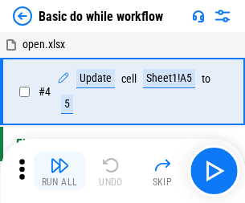
click at [59, 171] on img "button" at bounding box center [59, 165] width 19 height 19
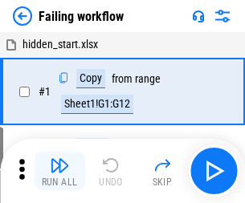
click at [59, 171] on img "button" at bounding box center [59, 165] width 19 height 19
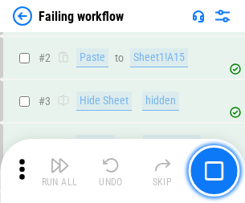
scroll to position [340, 0]
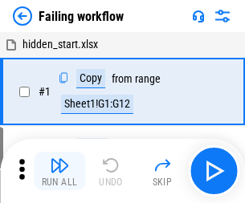
click at [59, 171] on img "button" at bounding box center [59, 165] width 19 height 19
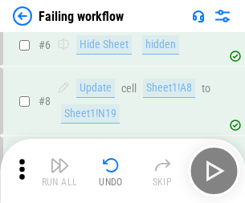
scroll to position [340, 0]
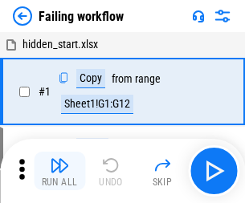
click at [59, 171] on img "button" at bounding box center [59, 165] width 19 height 19
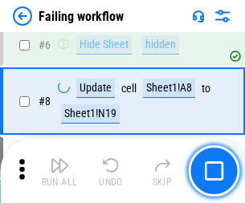
scroll to position [340, 0]
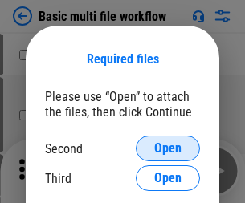
click at [168, 148] on span "Open" at bounding box center [167, 148] width 27 height 13
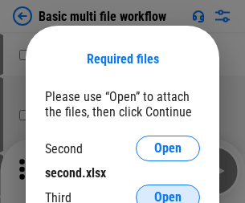
click at [168, 191] on span "Open" at bounding box center [167, 197] width 27 height 13
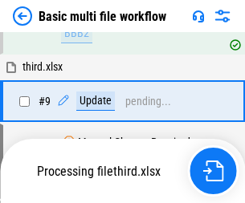
scroll to position [443, 0]
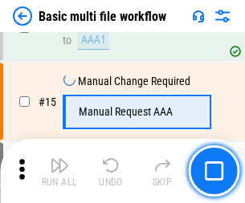
click at [59, 171] on img "button" at bounding box center [59, 165] width 19 height 19
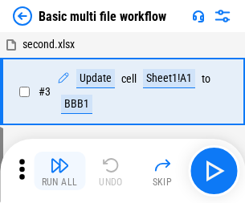
click at [59, 171] on img "button" at bounding box center [59, 165] width 19 height 19
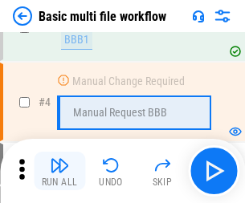
click at [59, 171] on img "button" at bounding box center [59, 165] width 19 height 19
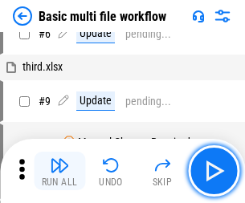
click at [59, 171] on img "button" at bounding box center [59, 165] width 19 height 19
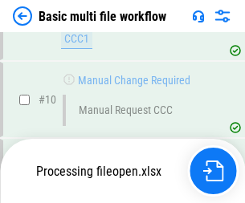
scroll to position [752, 0]
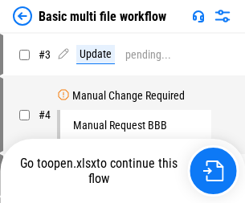
scroll to position [65, 0]
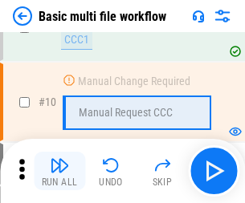
click at [59, 171] on img "button" at bounding box center [59, 165] width 19 height 19
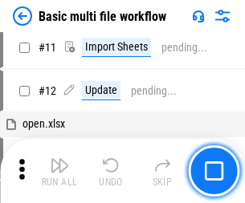
click at [59, 171] on img "button" at bounding box center [59, 165] width 19 height 19
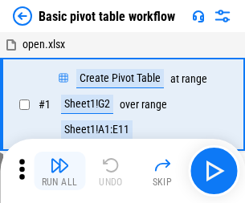
click at [59, 171] on img "button" at bounding box center [59, 165] width 19 height 19
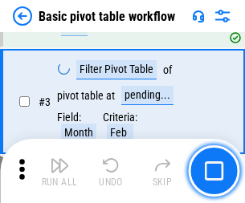
scroll to position [384, 0]
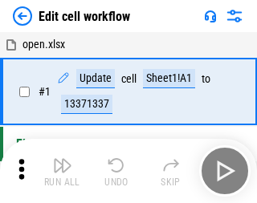
click at [59, 171] on img "button" at bounding box center [62, 165] width 19 height 19
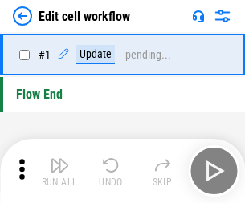
click at [59, 171] on img "button" at bounding box center [59, 165] width 19 height 19
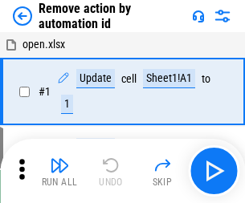
scroll to position [59, 0]
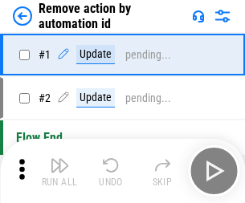
click at [59, 171] on img "button" at bounding box center [59, 165] width 19 height 19
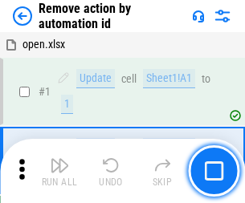
scroll to position [59, 0]
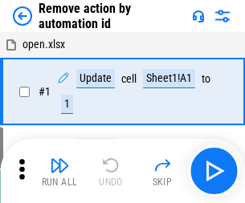
scroll to position [59, 0]
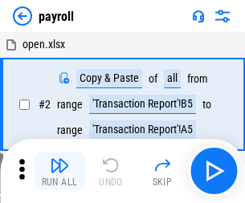
click at [59, 171] on img "button" at bounding box center [59, 165] width 19 height 19
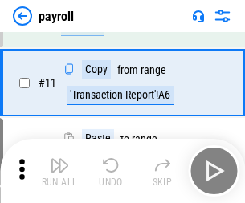
scroll to position [116, 0]
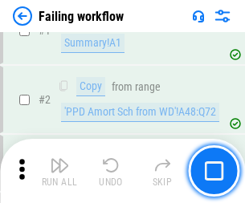
scroll to position [259, 0]
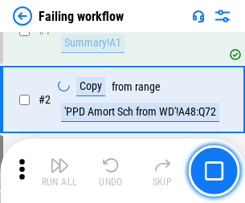
scroll to position [259, 0]
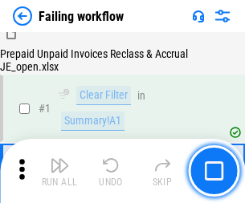
scroll to position [259, 0]
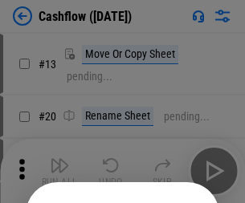
scroll to position [156, 0]
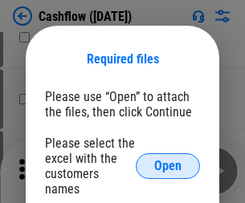
click at [168, 160] on span "Open" at bounding box center [167, 166] width 27 height 13
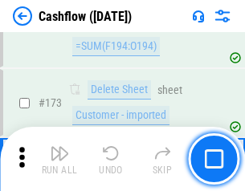
scroll to position [1698, 0]
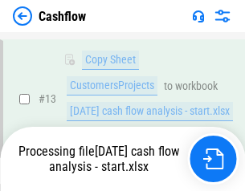
scroll to position [322, 0]
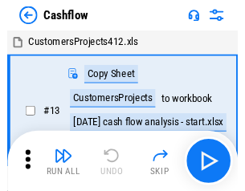
scroll to position [18, 0]
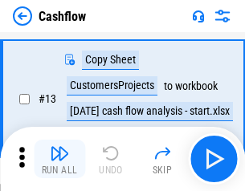
click at [59, 159] on img "button" at bounding box center [59, 153] width 19 height 19
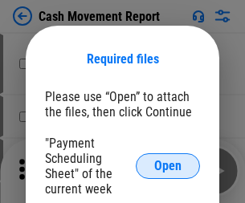
click at [168, 166] on span "Open" at bounding box center [167, 166] width 27 height 13
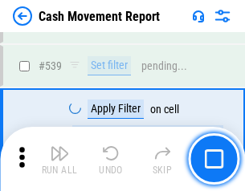
scroll to position [7120, 0]
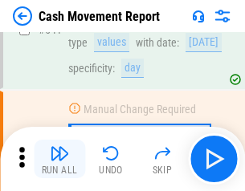
click at [59, 159] on img "button" at bounding box center [59, 153] width 19 height 19
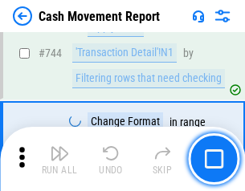
scroll to position [8544, 0]
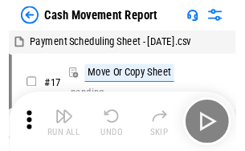
scroll to position [29, 0]
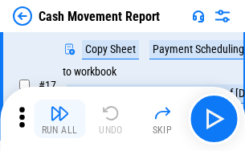
click at [59, 119] on img "button" at bounding box center [59, 112] width 19 height 19
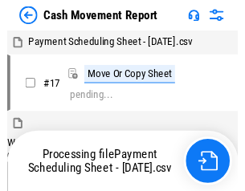
scroll to position [9, 0]
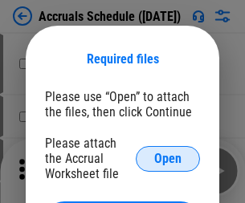
click at [168, 158] on span "Open" at bounding box center [167, 158] width 27 height 13
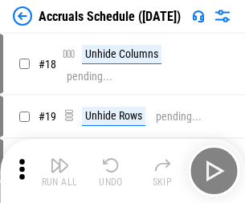
scroll to position [154, 0]
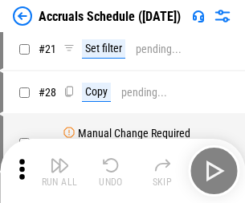
click at [59, 171] on img "button" at bounding box center [59, 165] width 19 height 19
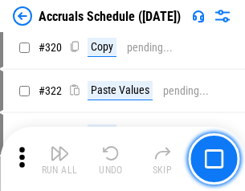
scroll to position [2984, 0]
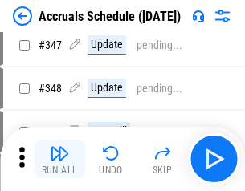
click at [59, 159] on img "button" at bounding box center [59, 153] width 19 height 19
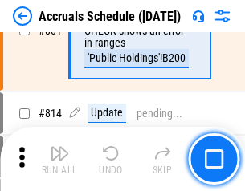
scroll to position [7079, 0]
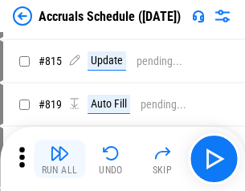
click at [59, 159] on img "button" at bounding box center [59, 153] width 19 height 19
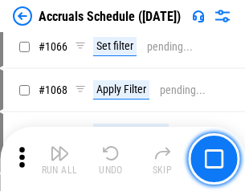
scroll to position [9271, 0]
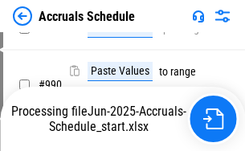
scroll to position [8003, 0]
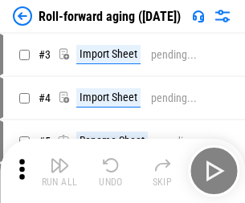
click at [59, 159] on img "button" at bounding box center [59, 165] width 19 height 19
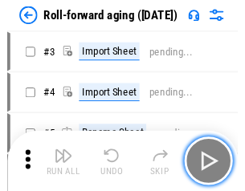
scroll to position [2, 0]
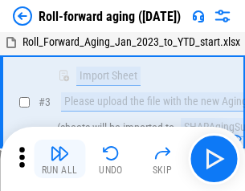
click at [59, 159] on img "button" at bounding box center [59, 153] width 19 height 19
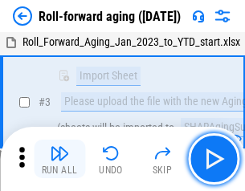
scroll to position [103, 0]
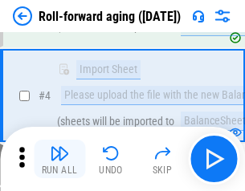
click at [59, 159] on img "button" at bounding box center [59, 153] width 19 height 19
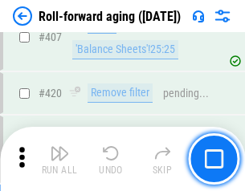
scroll to position [5563, 0]
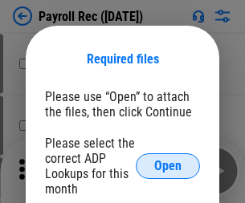
click at [168, 166] on span "Open" at bounding box center [167, 166] width 27 height 13
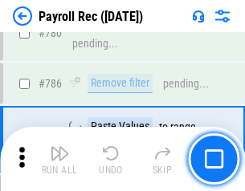
scroll to position [10029, 0]
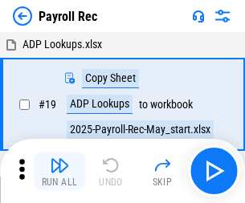
click at [59, 171] on img "button" at bounding box center [59, 165] width 19 height 19
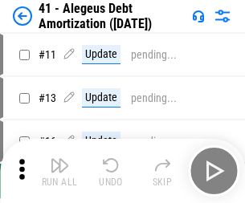
click at [59, 171] on img "button" at bounding box center [59, 165] width 19 height 19
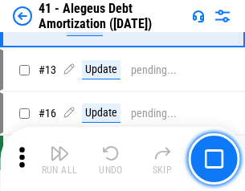
scroll to position [198, 0]
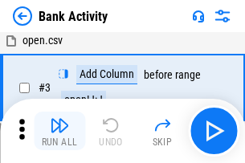
click at [59, 131] on img "button" at bounding box center [59, 125] width 19 height 19
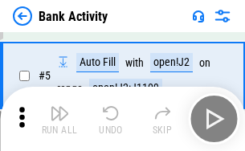
scroll to position [85, 0]
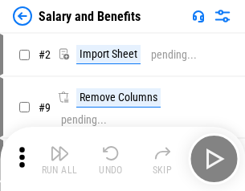
click at [59, 159] on img "button" at bounding box center [59, 153] width 19 height 19
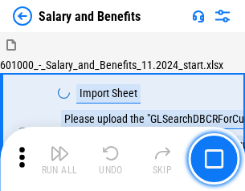
scroll to position [22, 0]
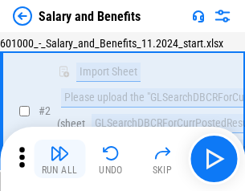
click at [59, 159] on img "button" at bounding box center [59, 153] width 19 height 19
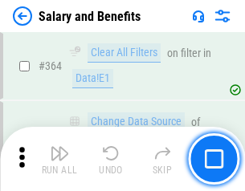
scroll to position [7555, 0]
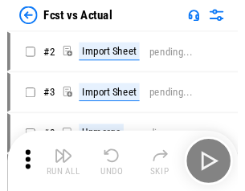
scroll to position [21, 0]
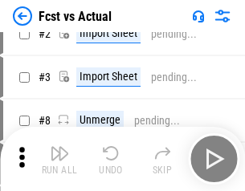
click at [59, 159] on img "button" at bounding box center [59, 153] width 19 height 19
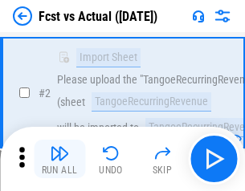
click at [59, 159] on img "button" at bounding box center [59, 153] width 19 height 19
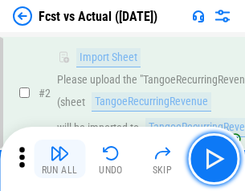
scroll to position [150, 0]
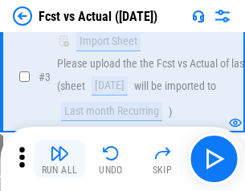
click at [59, 159] on img "button" at bounding box center [59, 153] width 19 height 19
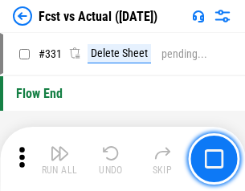
scroll to position [7680, 0]
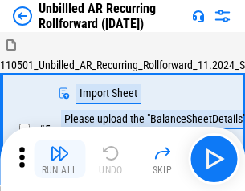
click at [59, 159] on img "button" at bounding box center [59, 153] width 19 height 19
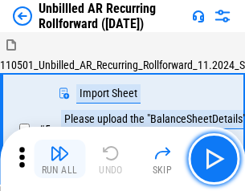
scroll to position [34, 0]
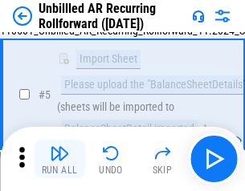
click at [59, 159] on img "button" at bounding box center [59, 153] width 19 height 19
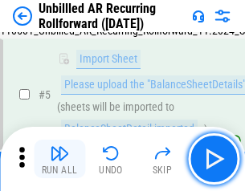
scroll to position [151, 0]
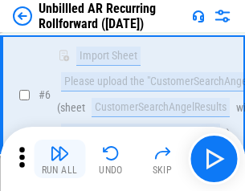
click at [59, 159] on img "button" at bounding box center [59, 153] width 19 height 19
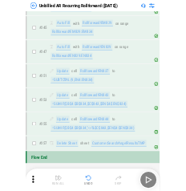
scroll to position [5554, 0]
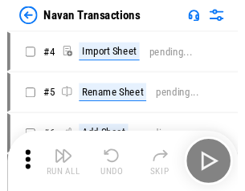
scroll to position [26, 0]
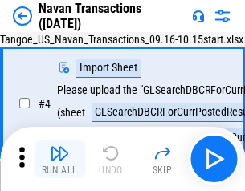
click at [59, 159] on img "button" at bounding box center [59, 153] width 19 height 19
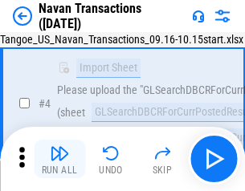
click at [59, 159] on img "button" at bounding box center [59, 153] width 19 height 19
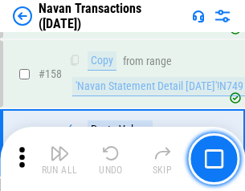
scroll to position [5202, 0]
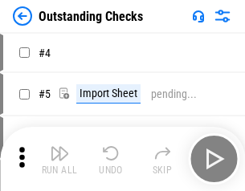
click at [59, 159] on img "button" at bounding box center [59, 153] width 19 height 19
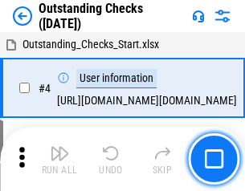
scroll to position [67, 0]
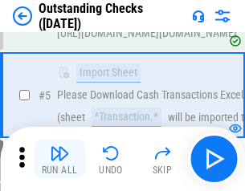
click at [59, 159] on img "button" at bounding box center [59, 153] width 19 height 19
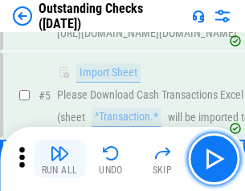
scroll to position [168, 0]
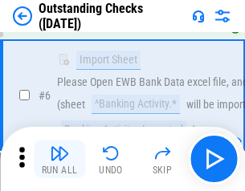
click at [59, 159] on img "button" at bounding box center [59, 153] width 19 height 19
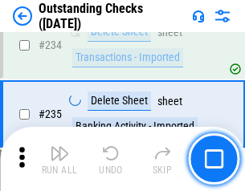
scroll to position [4872, 0]
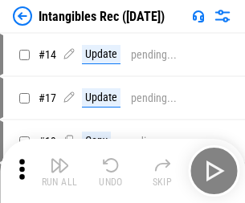
click at [59, 171] on img "button" at bounding box center [59, 165] width 19 height 19
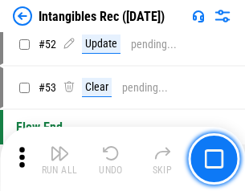
scroll to position [625, 0]
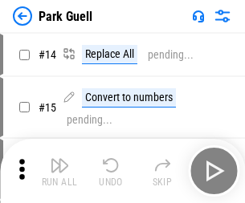
click at [59, 159] on img "button" at bounding box center [59, 165] width 19 height 19
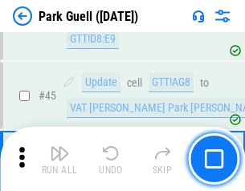
scroll to position [2006, 0]
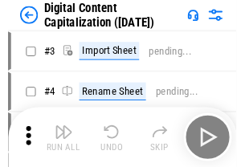
scroll to position [47, 0]
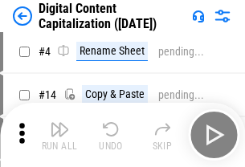
click at [59, 135] on img "button" at bounding box center [59, 129] width 19 height 19
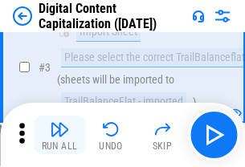
click at [59, 135] on img "button" at bounding box center [59, 129] width 19 height 19
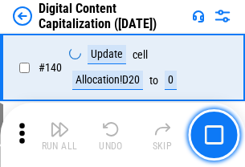
scroll to position [1701, 0]
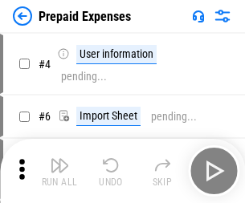
click at [59, 159] on img "button" at bounding box center [59, 165] width 19 height 19
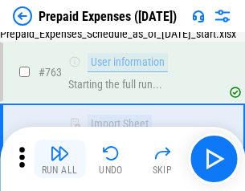
click at [59, 159] on img "button" at bounding box center [59, 153] width 19 height 19
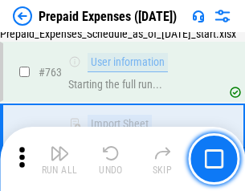
scroll to position [4541, 0]
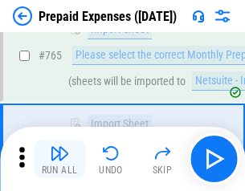
click at [59, 159] on img "button" at bounding box center [59, 153] width 19 height 19
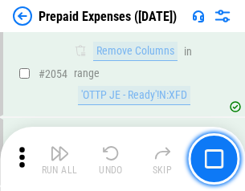
scroll to position [16770, 0]
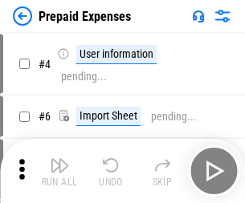
click at [59, 171] on img "button" at bounding box center [59, 165] width 19 height 19
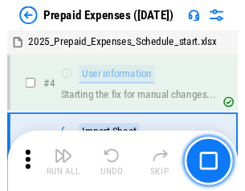
scroll to position [71, 0]
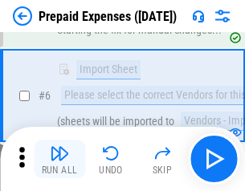
click at [59, 159] on img "button" at bounding box center [59, 153] width 19 height 19
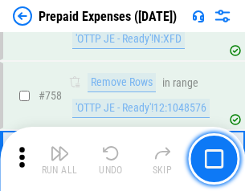
scroll to position [5717, 0]
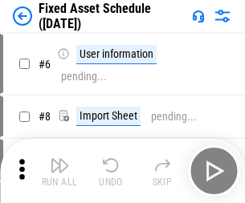
click at [59, 171] on img "button" at bounding box center [59, 165] width 19 height 19
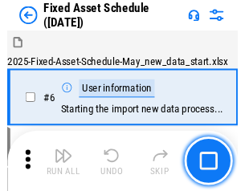
scroll to position [87, 0]
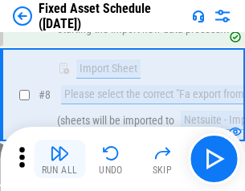
click at [59, 159] on img "button" at bounding box center [59, 153] width 19 height 19
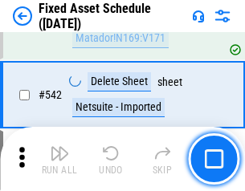
scroll to position [5720, 0]
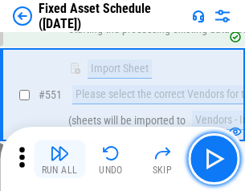
click at [59, 159] on img "button" at bounding box center [59, 153] width 19 height 19
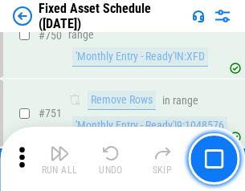
scroll to position [7822, 0]
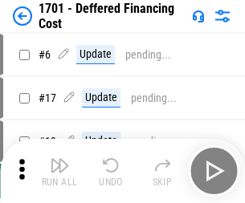
click at [59, 171] on img "button" at bounding box center [59, 165] width 19 height 19
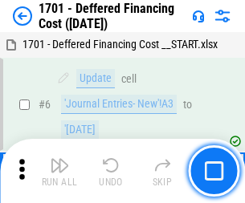
scroll to position [193, 0]
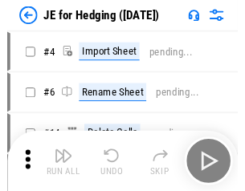
scroll to position [2, 0]
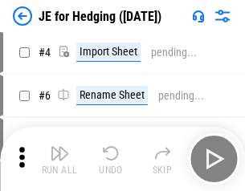
click at [59, 159] on img "button" at bounding box center [59, 153] width 19 height 19
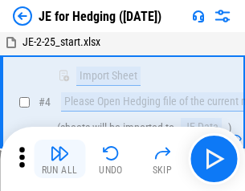
click at [59, 159] on img "button" at bounding box center [59, 153] width 19 height 19
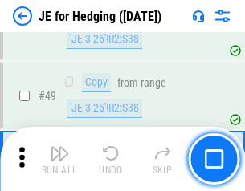
scroll to position [1039, 0]
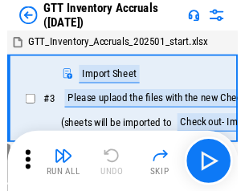
scroll to position [2, 0]
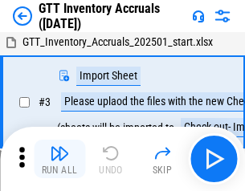
click at [59, 159] on img "button" at bounding box center [59, 153] width 19 height 19
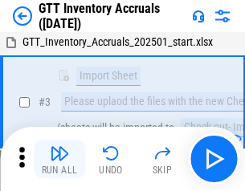
click at [59, 159] on img "button" at bounding box center [59, 153] width 19 height 19
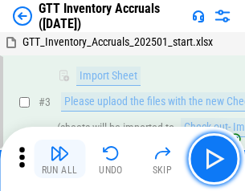
scroll to position [103, 0]
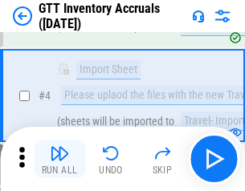
click at [59, 159] on img "button" at bounding box center [59, 153] width 19 height 19
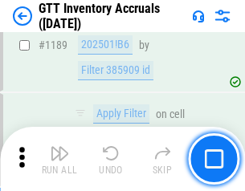
scroll to position [13101, 0]
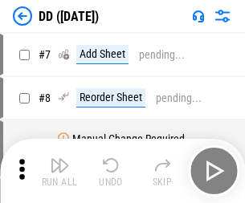
click at [59, 171] on img "button" at bounding box center [59, 165] width 19 height 19
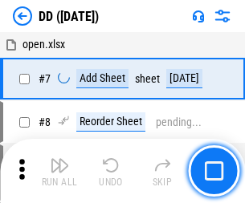
scroll to position [155, 0]
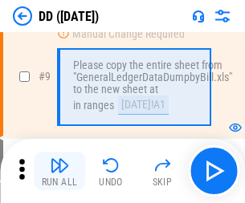
click at [59, 171] on img "button" at bounding box center [59, 165] width 19 height 19
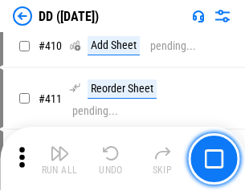
scroll to position [7178, 0]
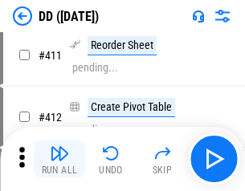
click at [59, 159] on img "button" at bounding box center [59, 153] width 19 height 19
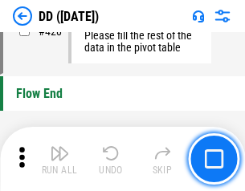
scroll to position [7679, 0]
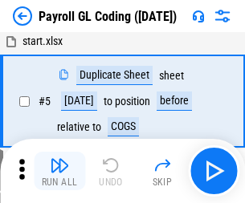
click at [59, 171] on img "button" at bounding box center [59, 165] width 19 height 19
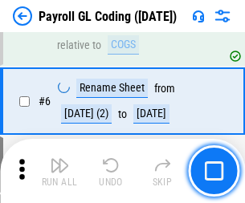
scroll to position [193, 0]
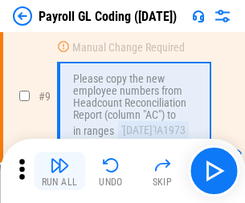
click at [59, 171] on img "button" at bounding box center [59, 165] width 19 height 19
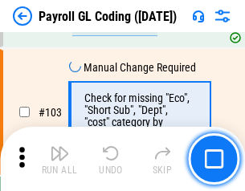
scroll to position [3764, 0]
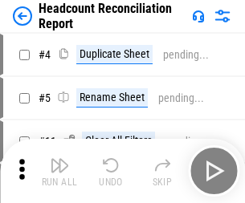
click at [59, 171] on img "button" at bounding box center [59, 165] width 19 height 19
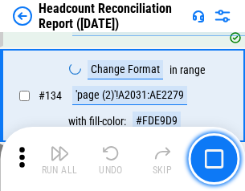
scroll to position [1929, 0]
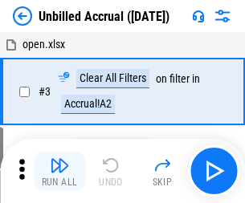
click at [59, 171] on img "button" at bounding box center [59, 165] width 19 height 19
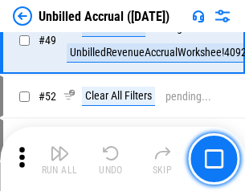
scroll to position [1455, 0]
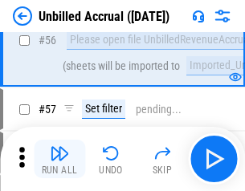
click at [59, 159] on img "button" at bounding box center [59, 153] width 19 height 19
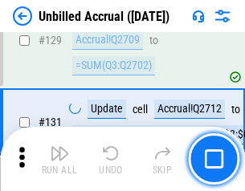
scroll to position [4779, 0]
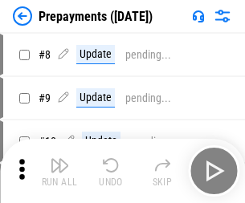
click at [59, 171] on img "button" at bounding box center [59, 165] width 19 height 19
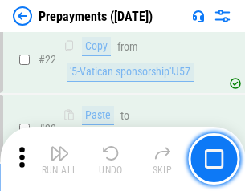
scroll to position [1209, 0]
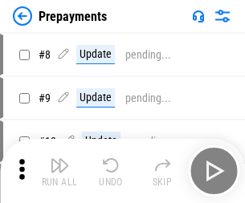
click at [59, 171] on img "button" at bounding box center [59, 165] width 19 height 19
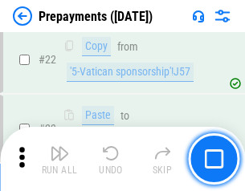
scroll to position [1209, 0]
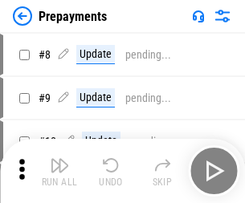
click at [59, 171] on img "button" at bounding box center [59, 165] width 19 height 19
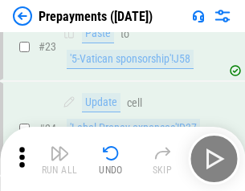
scroll to position [1209, 0]
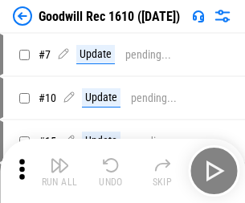
click at [59, 171] on img "button" at bounding box center [59, 165] width 19 height 19
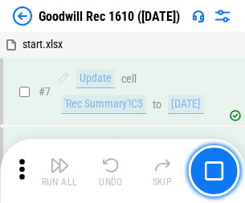
scroll to position [274, 0]
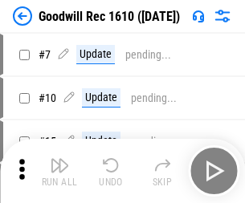
click at [59, 171] on img "button" at bounding box center [59, 165] width 19 height 19
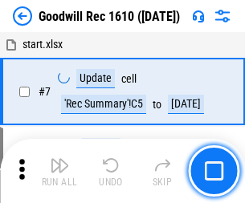
scroll to position [274, 0]
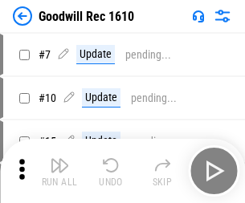
click at [59, 171] on img "button" at bounding box center [59, 165] width 19 height 19
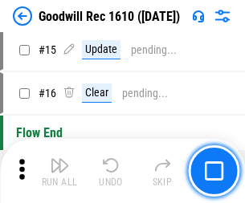
scroll to position [274, 0]
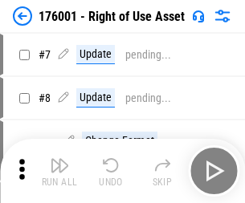
click at [59, 171] on img "button" at bounding box center [59, 165] width 19 height 19
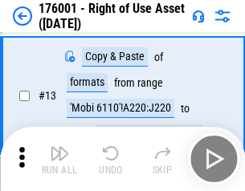
scroll to position [103, 0]
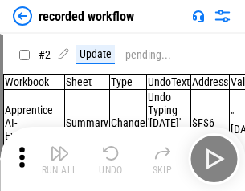
click at [59, 159] on img "button" at bounding box center [59, 153] width 19 height 19
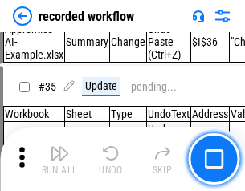
scroll to position [5015, 0]
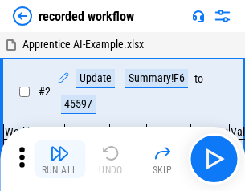
click at [59, 159] on img "button" at bounding box center [59, 153] width 19 height 19
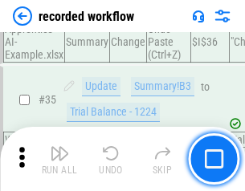
scroll to position [5015, 0]
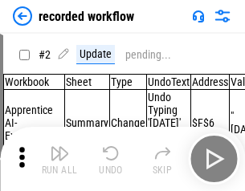
click at [59, 159] on img "button" at bounding box center [59, 153] width 19 height 19
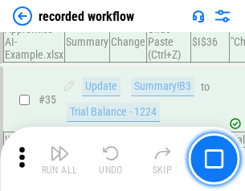
scroll to position [5015, 0]
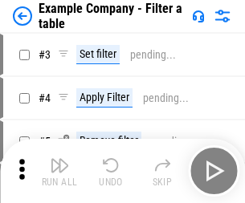
click at [59, 171] on img "button" at bounding box center [59, 165] width 19 height 19
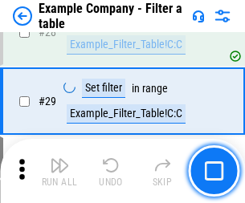
scroll to position [1468, 0]
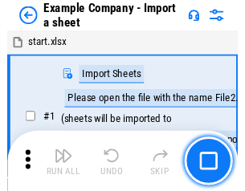
scroll to position [25, 0]
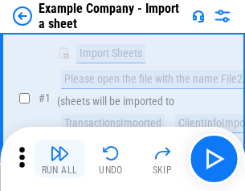
click at [59, 159] on img "button" at bounding box center [59, 153] width 19 height 19
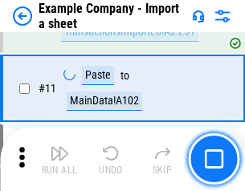
scroll to position [355, 0]
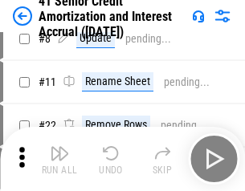
click at [59, 159] on img "button" at bounding box center [59, 153] width 19 height 19
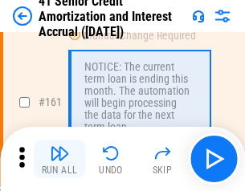
click at [59, 159] on img "button" at bounding box center [59, 153] width 19 height 19
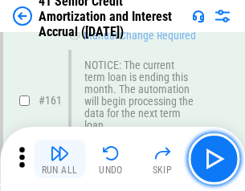
scroll to position [1716, 0]
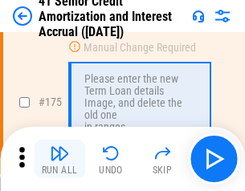
click at [59, 159] on img "button" at bounding box center [59, 153] width 19 height 19
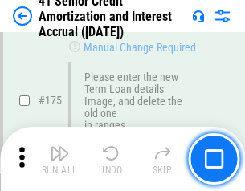
scroll to position [1879, 0]
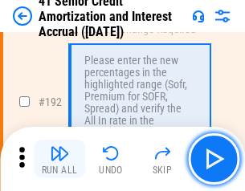
click at [59, 159] on img "button" at bounding box center [59, 153] width 19 height 19
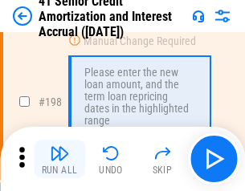
click at [59, 159] on img "button" at bounding box center [59, 153] width 19 height 19
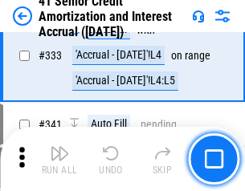
scroll to position [4098, 0]
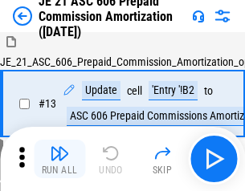
click at [59, 159] on img "button" at bounding box center [59, 153] width 19 height 19
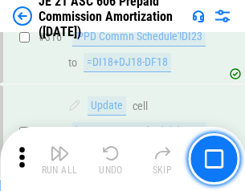
scroll to position [2995, 0]
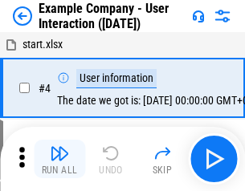
click at [59, 159] on img "button" at bounding box center [59, 153] width 19 height 19
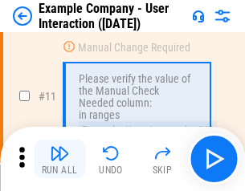
click at [59, 159] on img "button" at bounding box center [59, 153] width 19 height 19
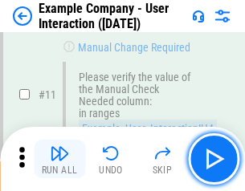
scroll to position [347, 0]
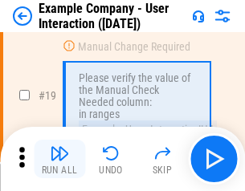
click at [59, 159] on img "button" at bounding box center [59, 153] width 19 height 19
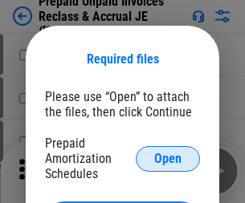
click at [168, 158] on span "Open" at bounding box center [167, 158] width 27 height 13
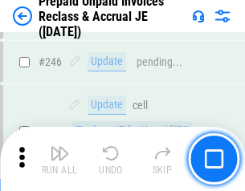
scroll to position [2166, 0]
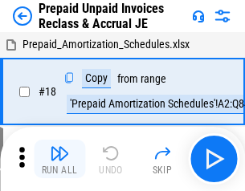
click at [59, 159] on img "button" at bounding box center [59, 153] width 19 height 19
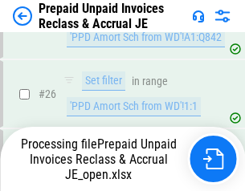
scroll to position [1207, 0]
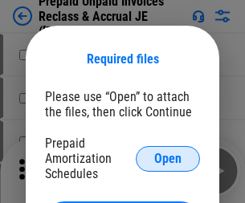
click at [168, 158] on span "Open" at bounding box center [167, 158] width 27 height 13
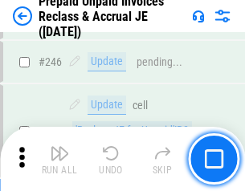
scroll to position [2166, 0]
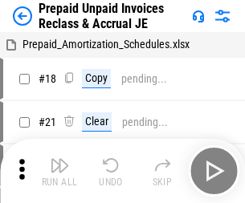
click at [59, 159] on img "button" at bounding box center [59, 165] width 19 height 19
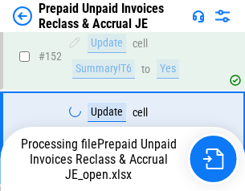
scroll to position [1396, 0]
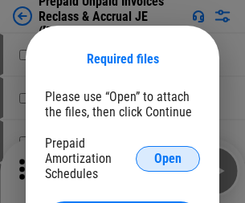
click at [168, 158] on span "Open" at bounding box center [167, 158] width 27 height 13
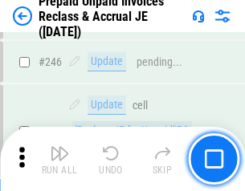
scroll to position [2166, 0]
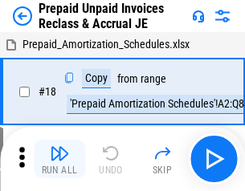
click at [59, 159] on img "button" at bounding box center [59, 153] width 19 height 19
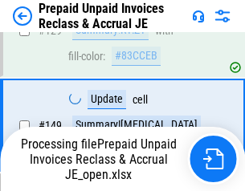
scroll to position [1232, 0]
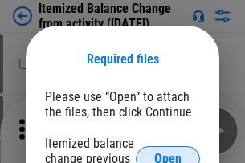
click at [168, 152] on span "Open" at bounding box center [167, 158] width 27 height 13
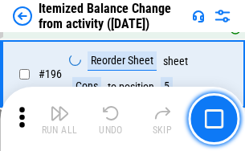
scroll to position [3088, 0]
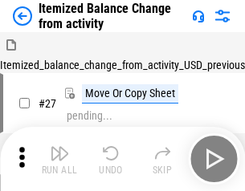
click at [59, 159] on img "button" at bounding box center [59, 153] width 19 height 19
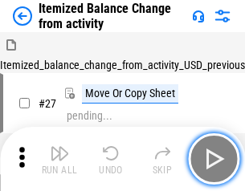
scroll to position [25, 0]
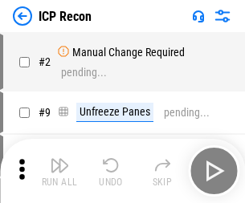
scroll to position [7, 0]
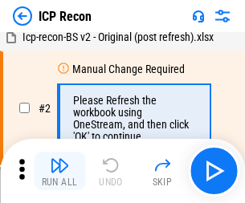
click at [59, 171] on img "button" at bounding box center [59, 165] width 19 height 19
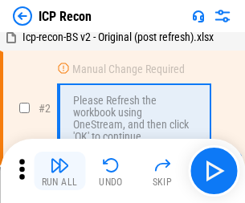
click at [59, 171] on img "button" at bounding box center [59, 165] width 19 height 19
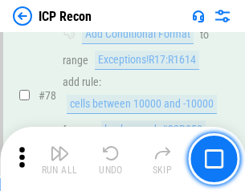
scroll to position [1572, 0]
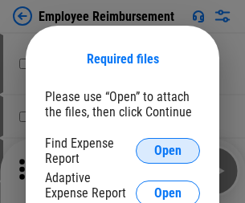
click at [168, 151] on span "Open" at bounding box center [167, 150] width 27 height 13
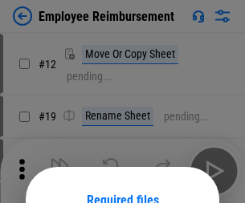
scroll to position [141, 0]
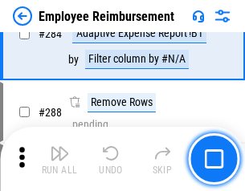
scroll to position [4361, 0]
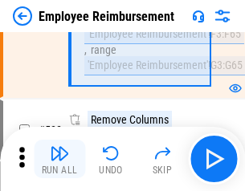
click at [59, 159] on img "button" at bounding box center [59, 153] width 19 height 19
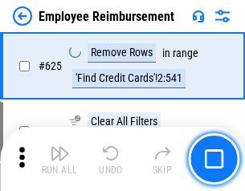
scroll to position [9606, 0]
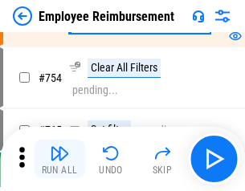
click at [59, 159] on img "button" at bounding box center [59, 153] width 19 height 19
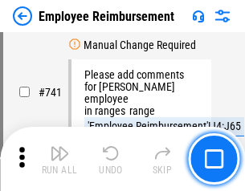
scroll to position [11256, 0]
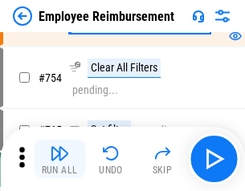
click at [59, 159] on img "button" at bounding box center [59, 153] width 19 height 19
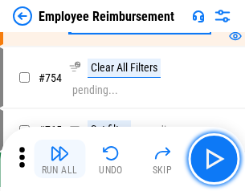
click at [59, 159] on img "button" at bounding box center [59, 153] width 19 height 19
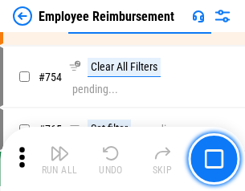
click at [59, 159] on img "button" at bounding box center [59, 153] width 19 height 19
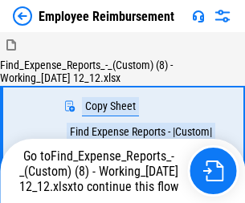
scroll to position [55, 0]
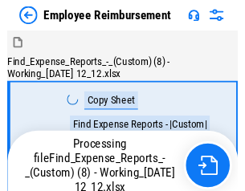
scroll to position [55, 0]
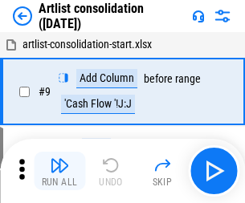
click at [59, 171] on img "button" at bounding box center [59, 165] width 19 height 19
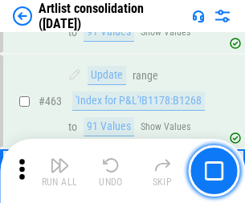
scroll to position [7025, 0]
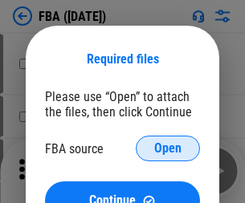
click at [168, 148] on span "Open" at bounding box center [167, 148] width 27 height 13
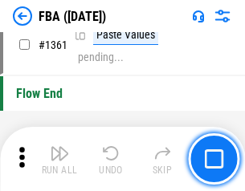
scroll to position [17230, 0]
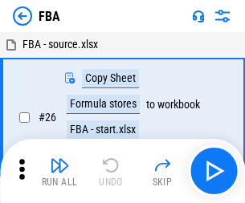
scroll to position [16, 0]
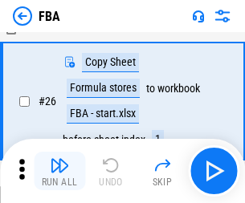
click at [59, 171] on img "button" at bounding box center [59, 165] width 19 height 19
